Goal: Find specific page/section: Find specific page/section

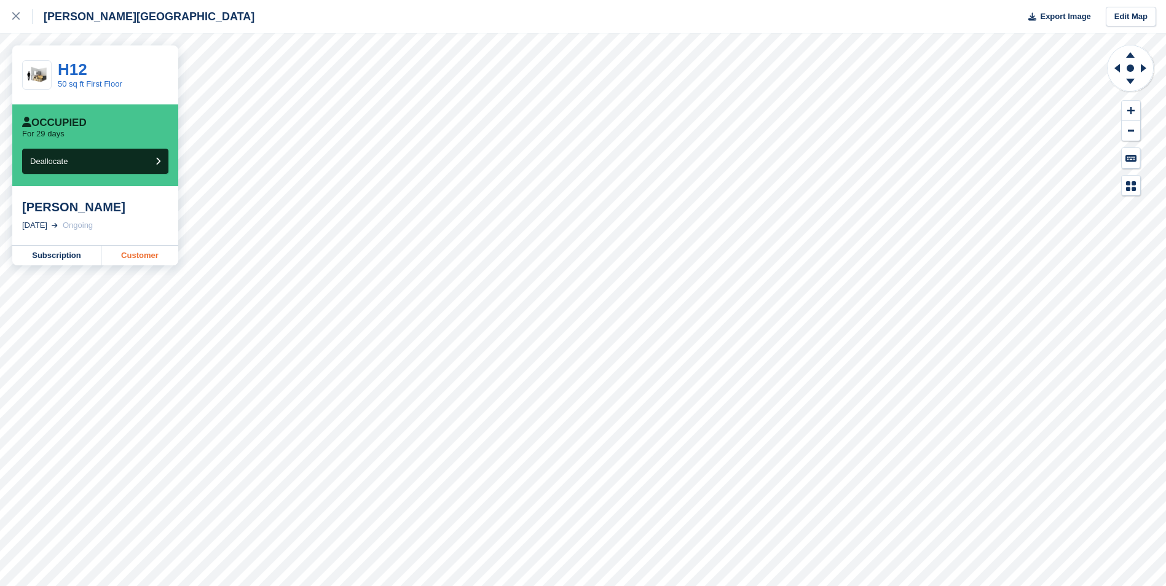
click at [163, 264] on link "Customer" at bounding box center [139, 256] width 77 height 20
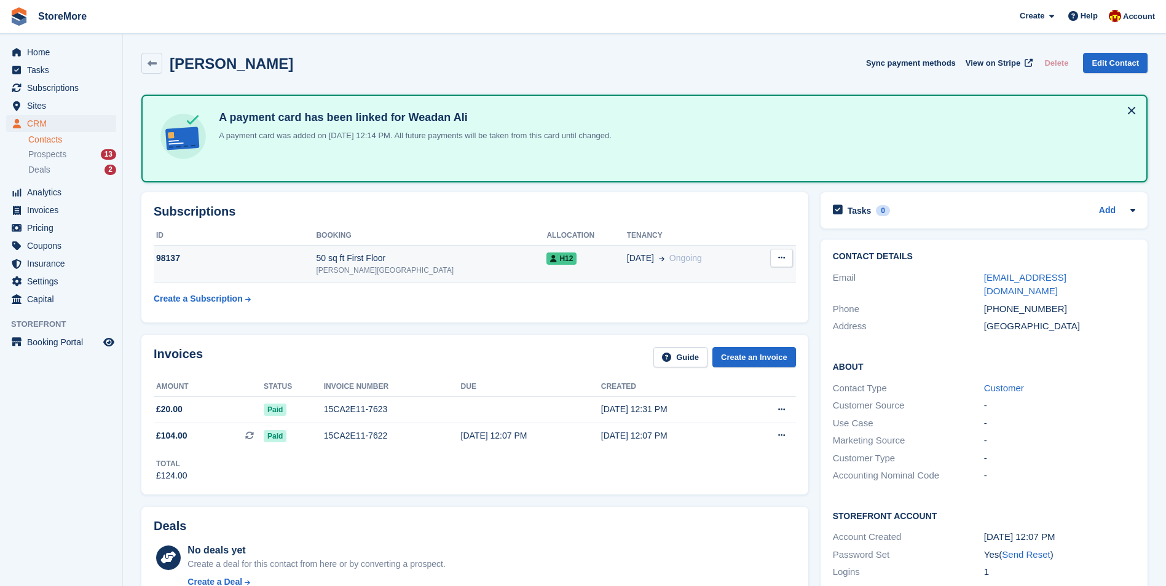
click at [459, 258] on div "50 sq ft First Floor" at bounding box center [431, 258] width 231 height 13
